Goal: Find specific page/section: Find specific page/section

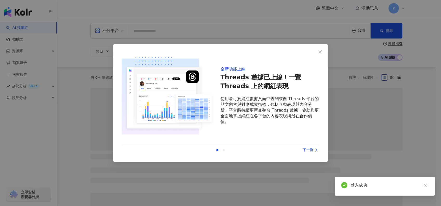
click at [314, 149] on div "下一則" at bounding box center [299, 150] width 39 height 6
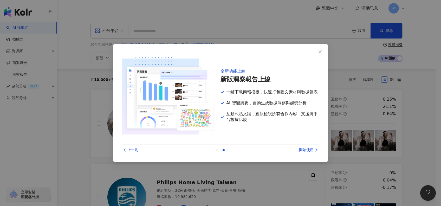
click at [312, 150] on div "開始使用" at bounding box center [299, 150] width 39 height 6
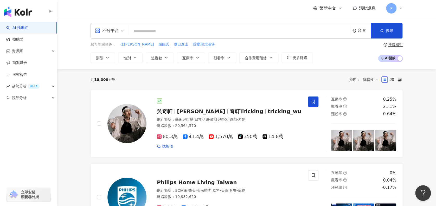
click at [401, 9] on icon at bounding box center [400, 8] width 4 height 4
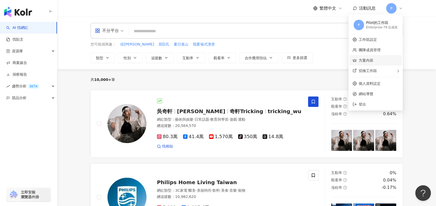
click at [373, 58] on link "方案內容" at bounding box center [365, 60] width 15 height 4
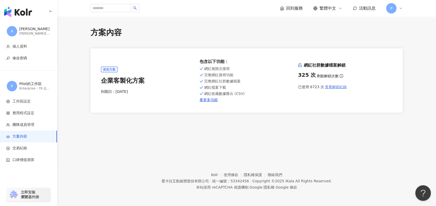
click at [340, 88] on span "查看解鎖紀錄" at bounding box center [336, 87] width 22 height 4
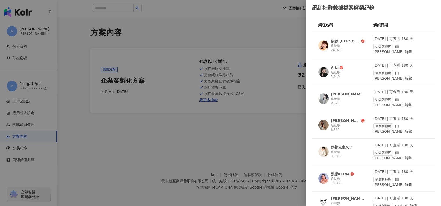
click at [277, 100] on div at bounding box center [220, 103] width 441 height 206
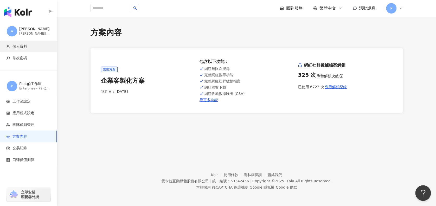
click at [34, 44] on span "個人資料" at bounding box center [29, 46] width 47 height 5
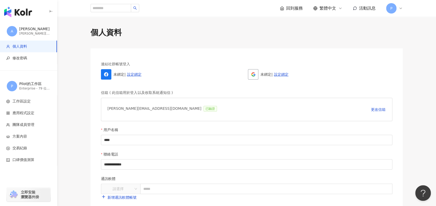
click at [28, 14] on img "button" at bounding box center [18, 12] width 28 height 10
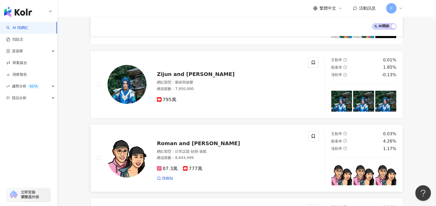
scroll to position [416, 0]
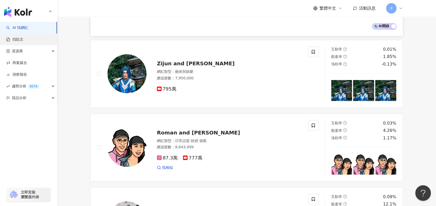
click at [23, 40] on link "找貼文" at bounding box center [14, 39] width 17 height 5
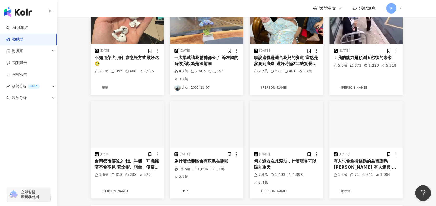
scroll to position [208, 0]
